Goal: Obtain resource: Download file/media

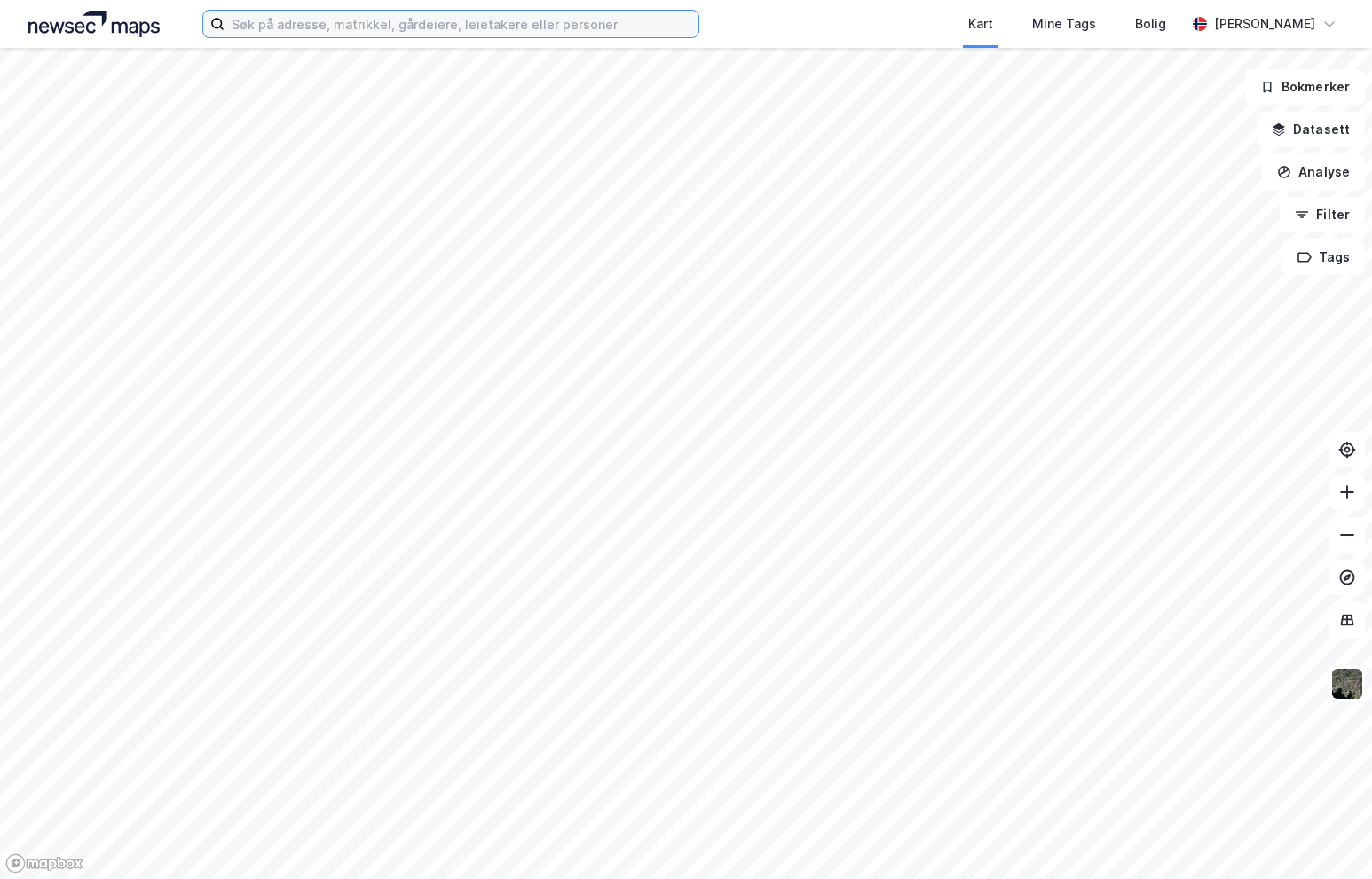
click at [516, 29] on input at bounding box center [461, 24] width 473 height 26
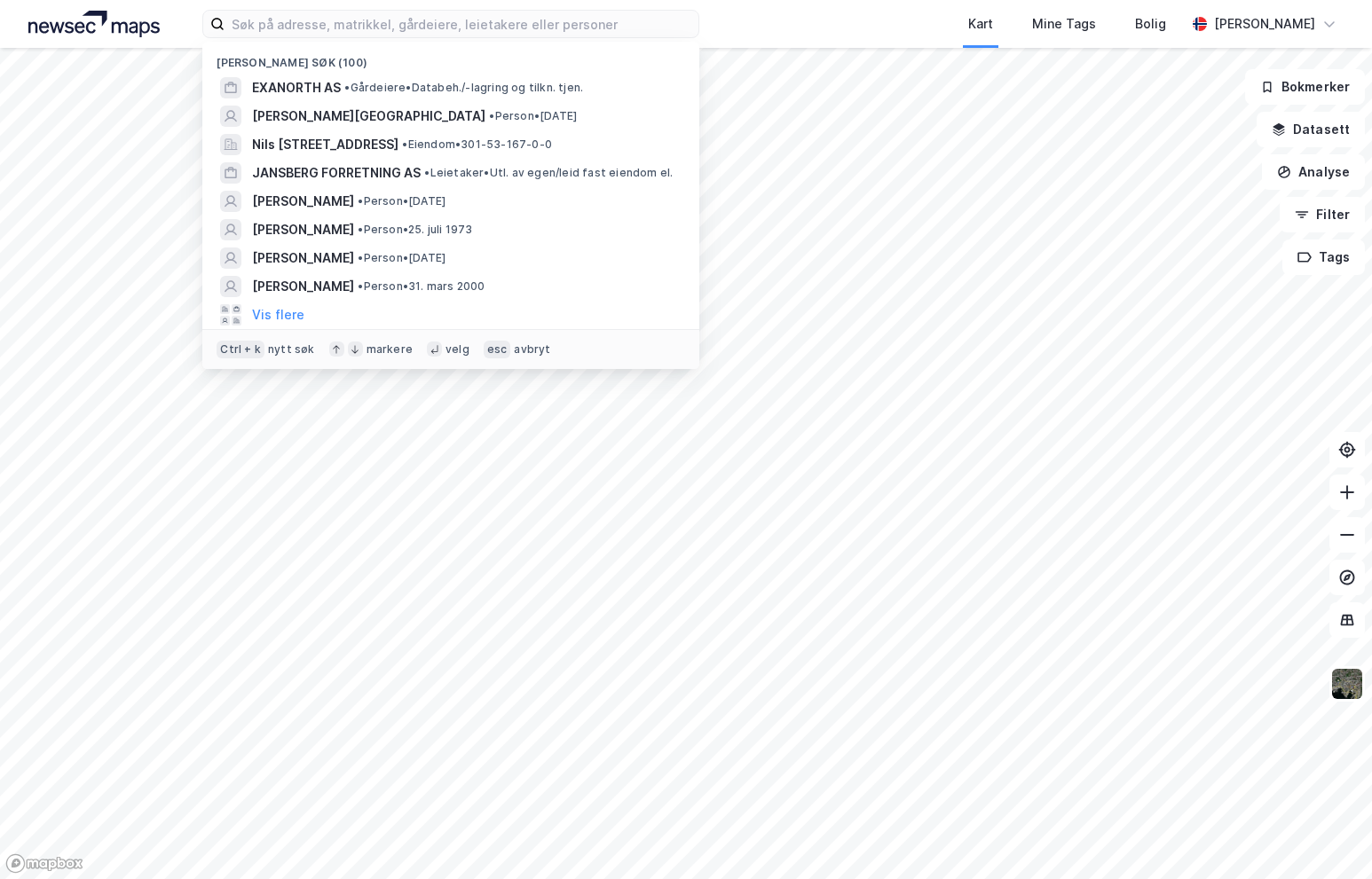
click at [461, 81] on span "• Gårdeiere • Databeh./-lagring og tilkn. tjen." at bounding box center [463, 88] width 239 height 15
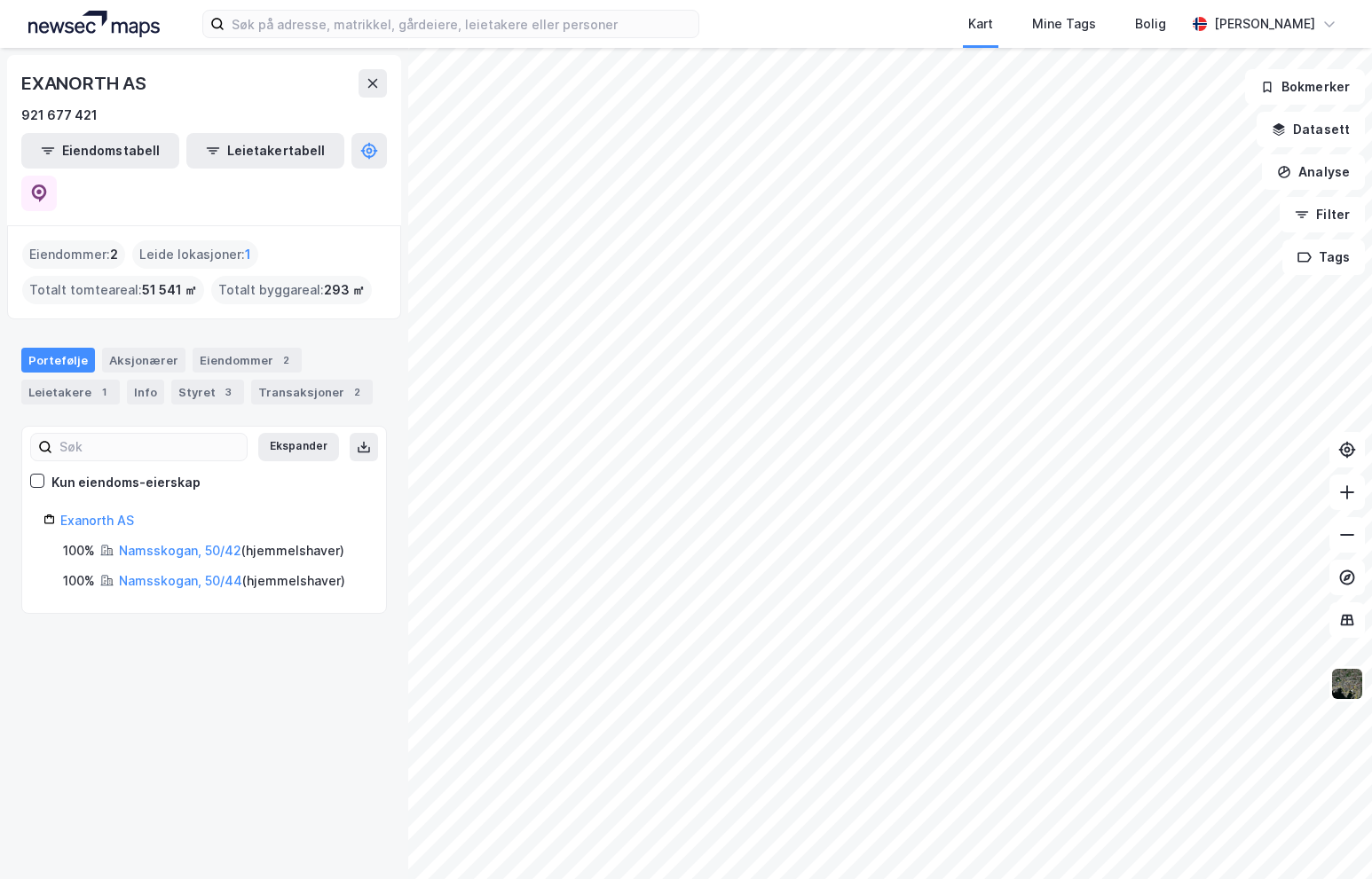
click at [182, 543] on link "Namsskogan, 50/42" at bounding box center [180, 550] width 122 height 16
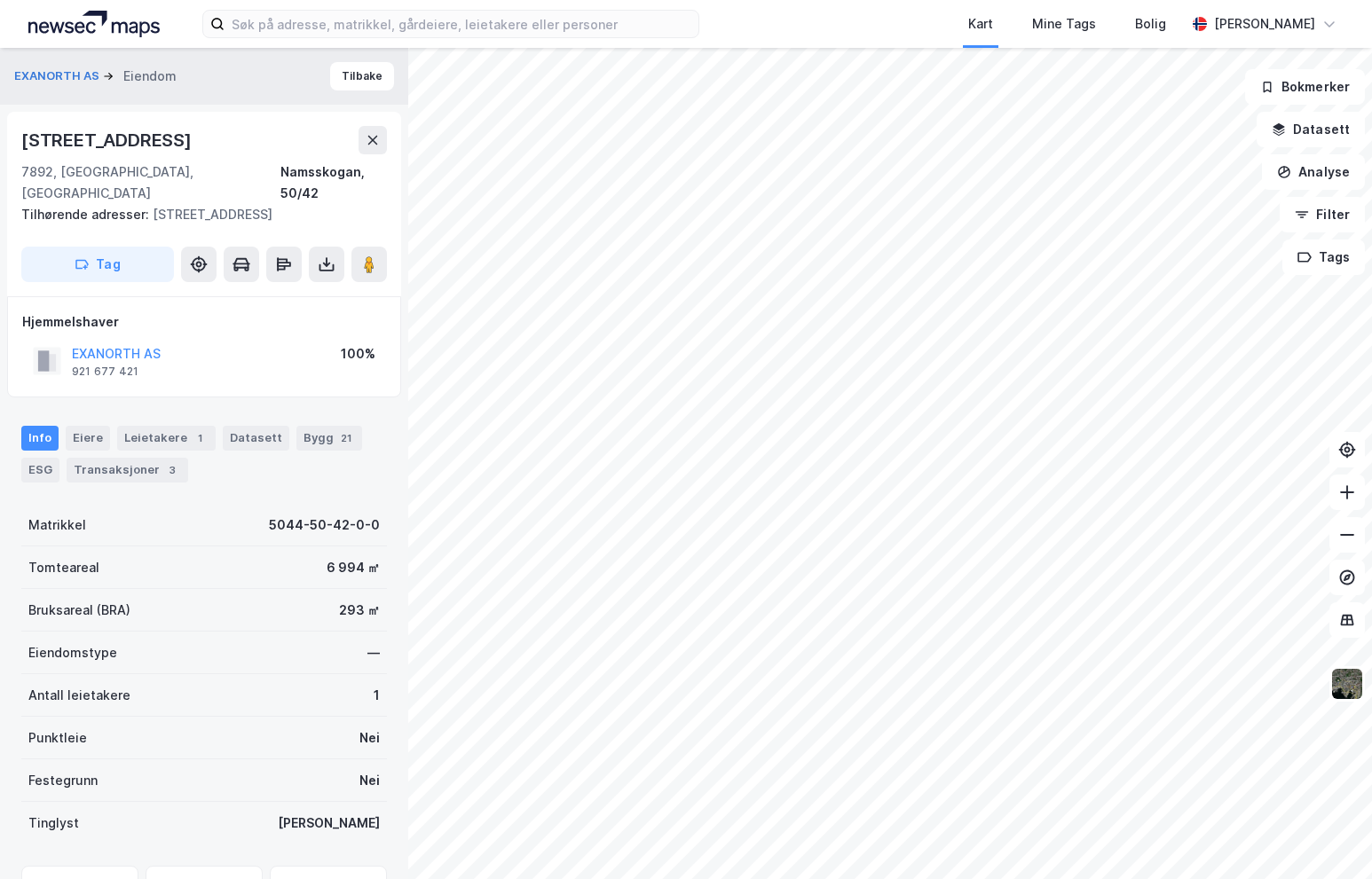
click at [330, 265] on icon at bounding box center [326, 264] width 17 height 17
click at [324, 305] on div "Last ned grunnbok" at bounding box center [249, 299] width 189 height 28
